Goal: Task Accomplishment & Management: Manage account settings

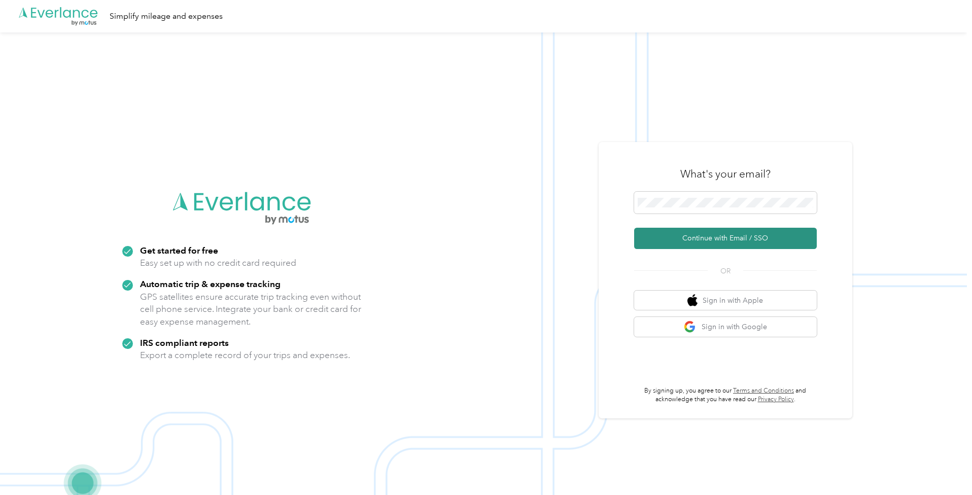
click at [708, 248] on button "Continue with Email / SSO" at bounding box center [725, 238] width 183 height 21
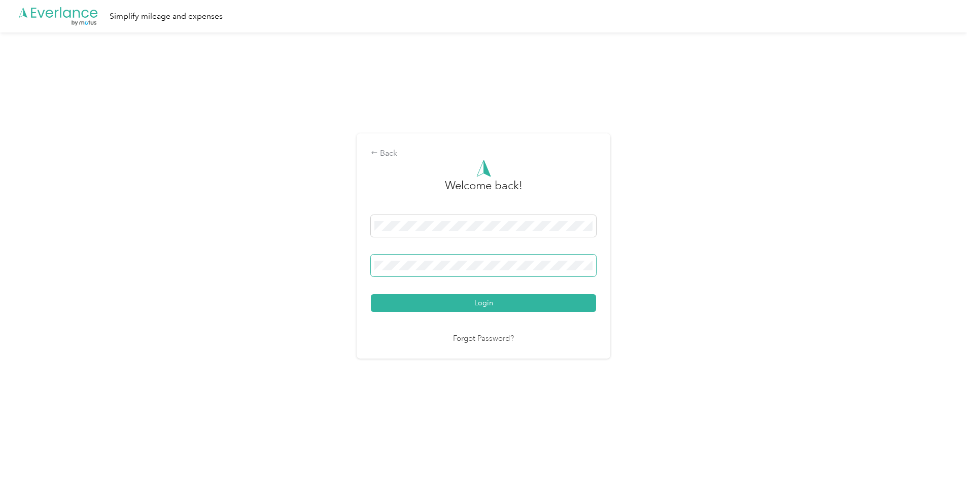
click at [486, 303] on button "Login" at bounding box center [483, 303] width 225 height 18
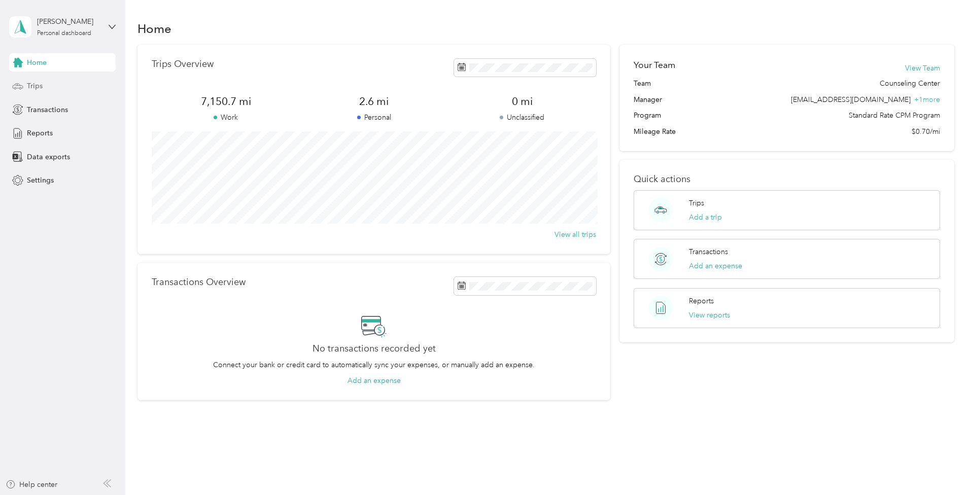
click at [61, 84] on div "Trips" at bounding box center [62, 86] width 107 height 18
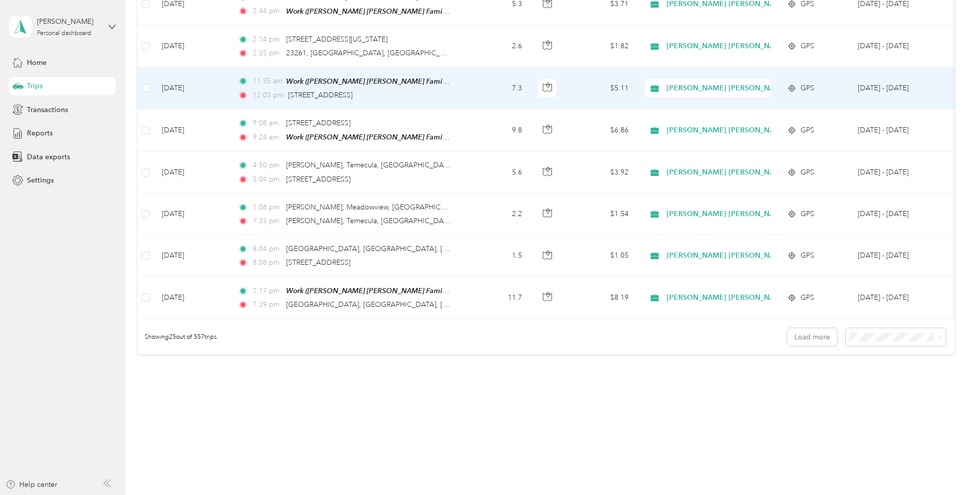
scroll to position [2370, 0]
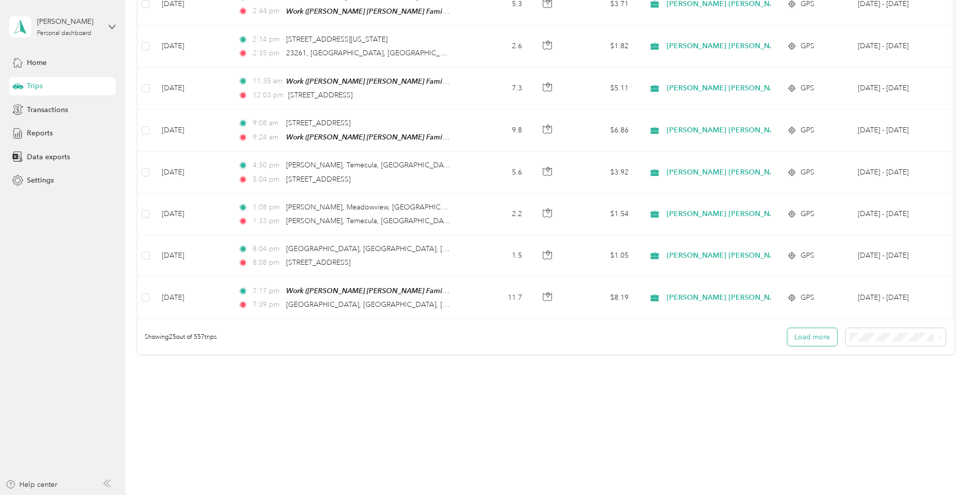
click at [826, 346] on button "Load more" at bounding box center [812, 337] width 50 height 18
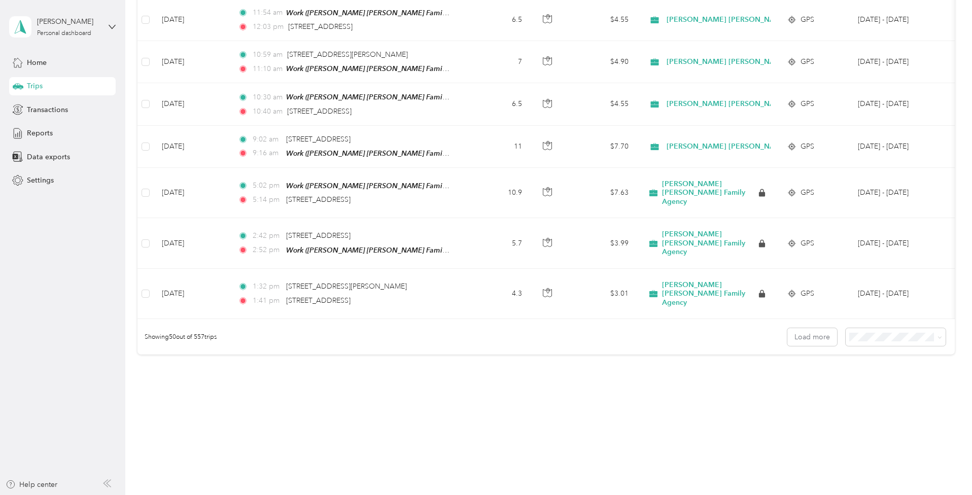
drag, startPoint x: 806, startPoint y: 377, endPoint x: 235, endPoint y: 420, distance: 571.8
click at [96, 367] on aside "[PERSON_NAME] Personal dashboard Home Trips Transactions Reports Data exports S…" at bounding box center [62, 247] width 125 height 495
